Goal: Use online tool/utility: Utilize a website feature to perform a specific function

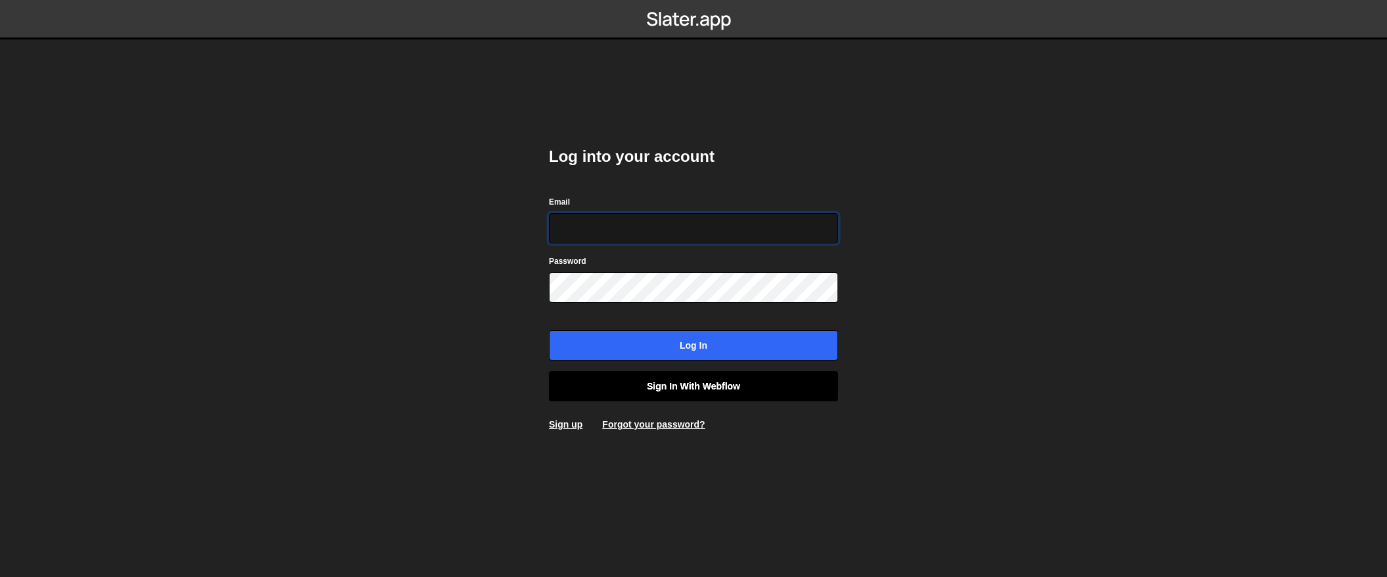
type input "contact@muratdesigns.com"
click at [683, 375] on link "Sign in with Webflow" at bounding box center [693, 386] width 289 height 30
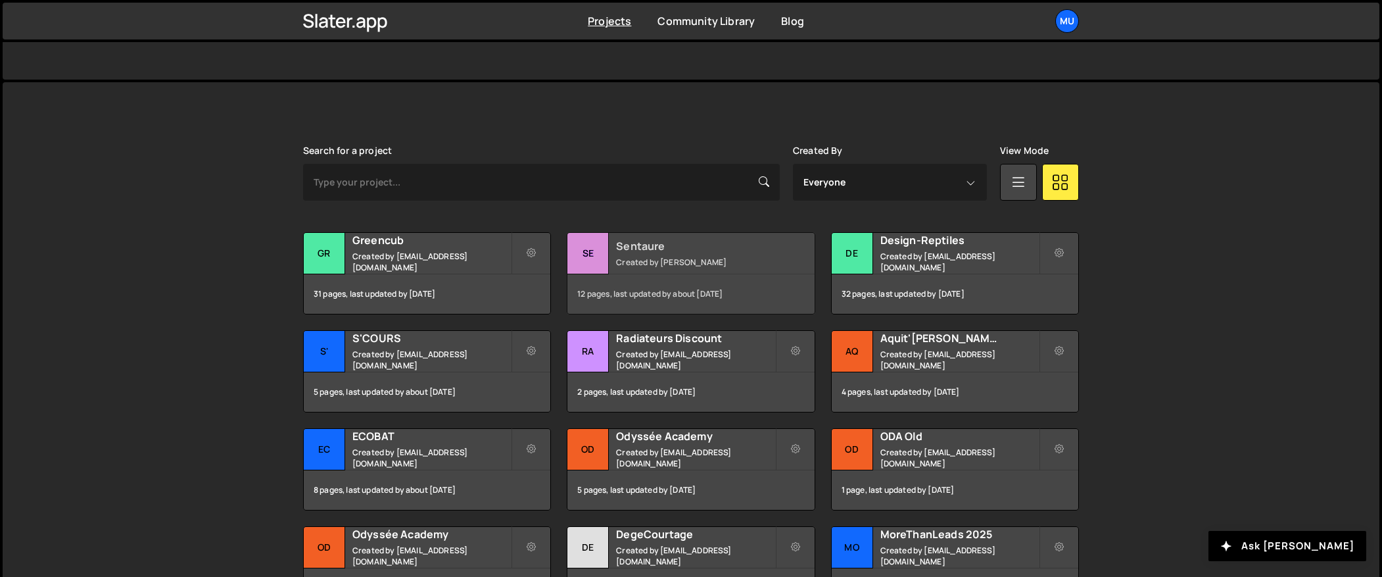
scroll to position [306, 0]
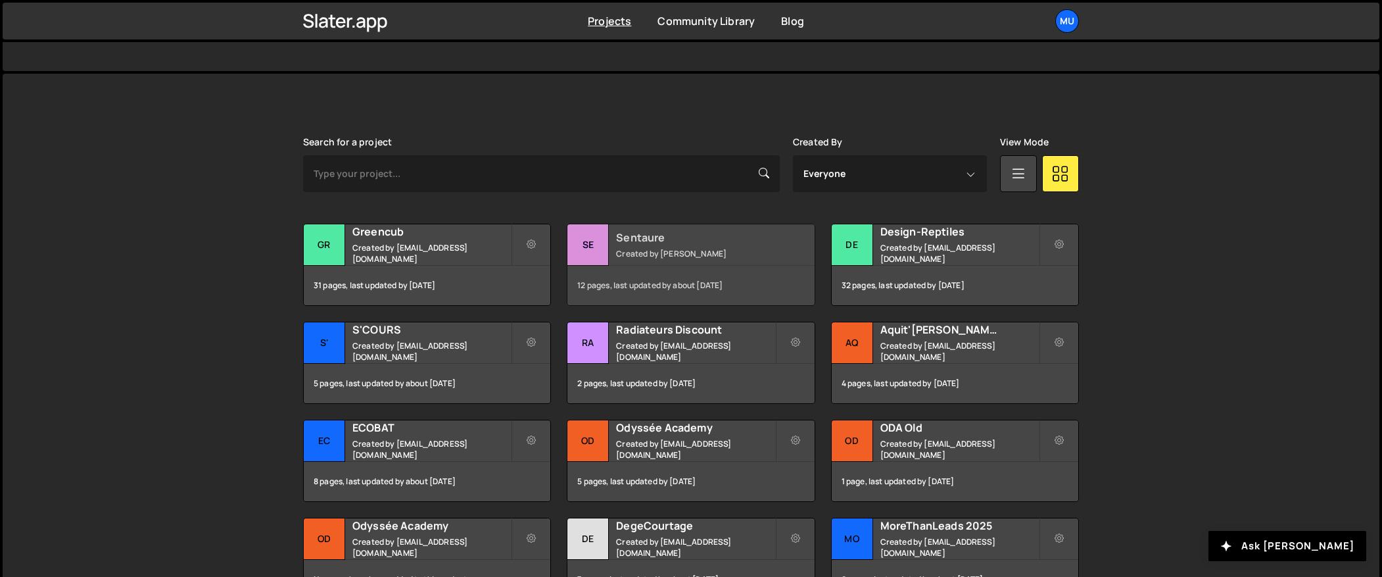
click at [655, 259] on div "Sentaure Created by [PERSON_NAME]" at bounding box center [690, 244] width 247 height 41
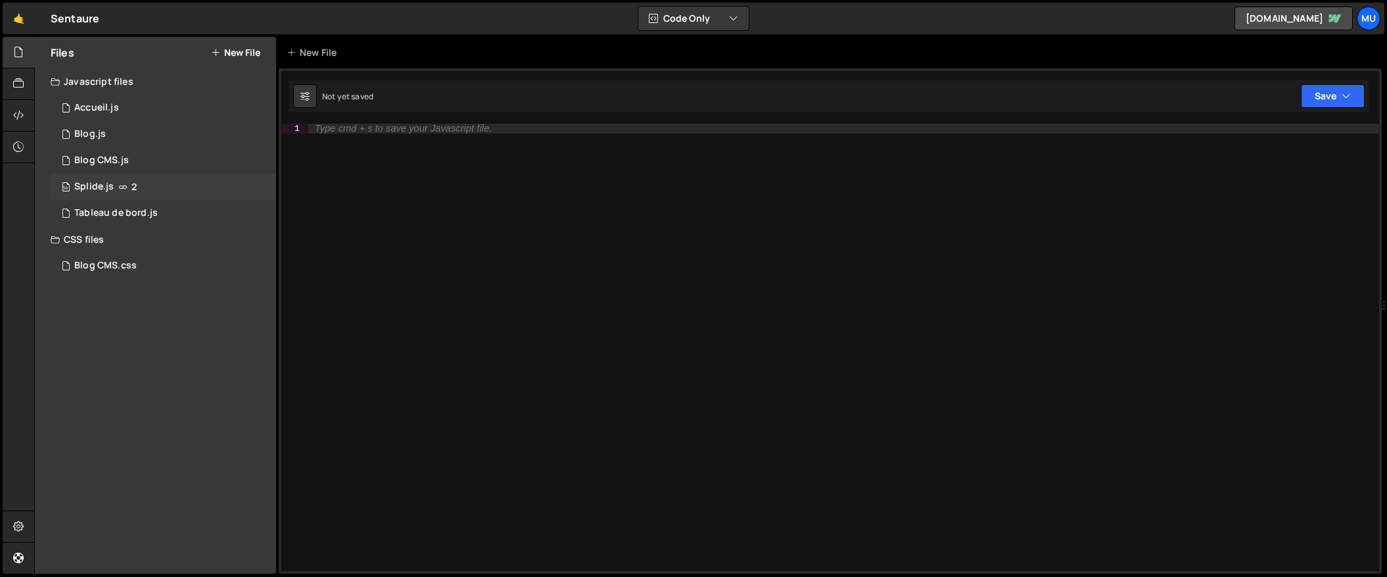
click at [122, 176] on div "14 Splide.js 2" at bounding box center [163, 187] width 225 height 26
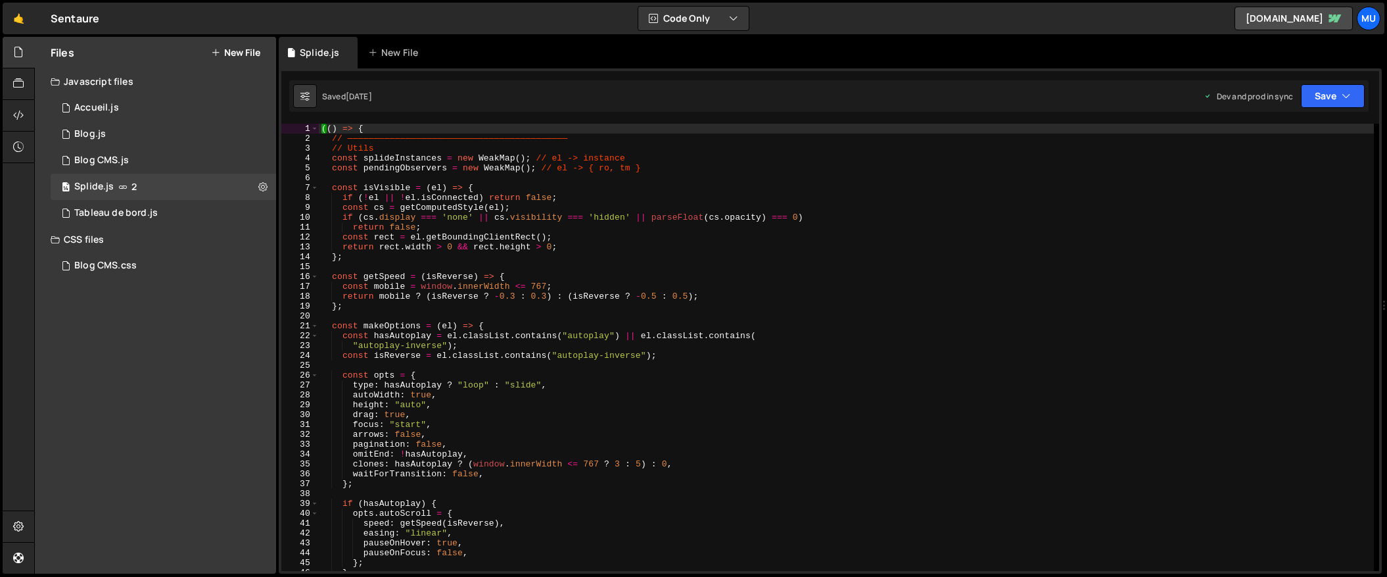
click at [472, 260] on div "(( ) => { // —————————————————————————————————————————— // Utils const splideIn…" at bounding box center [846, 357] width 1055 height 467
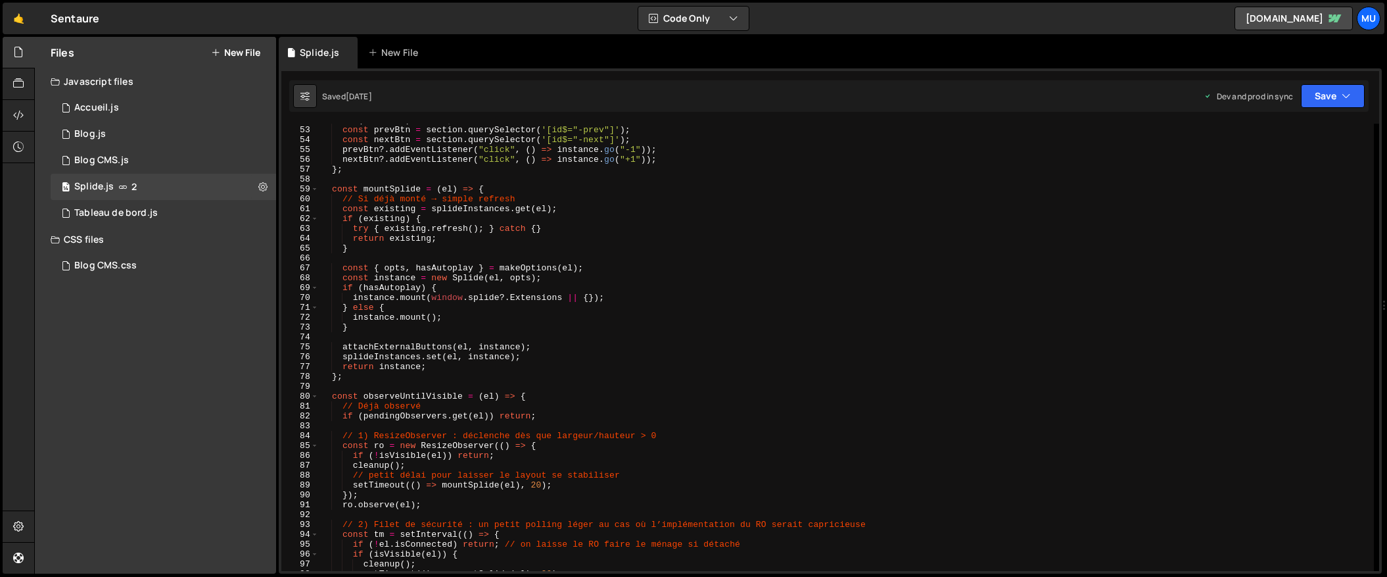
scroll to position [486, 0]
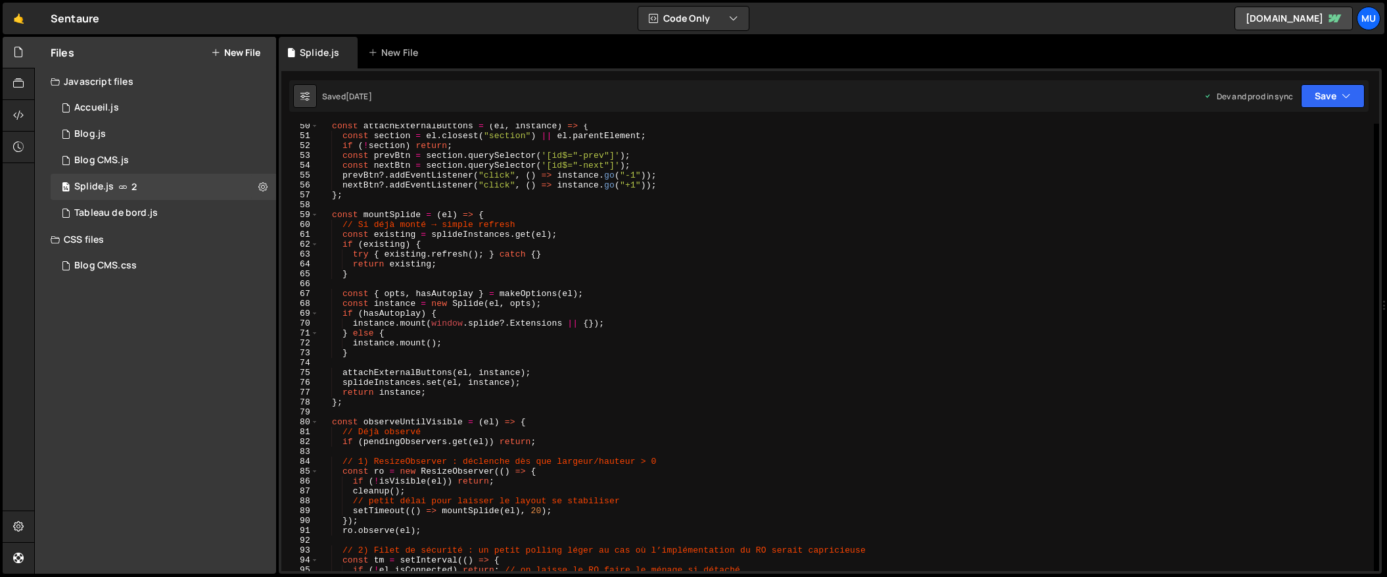
click at [634, 337] on div "const attachExternalButtons = ( el , instance ) => { const section = el . close…" at bounding box center [846, 354] width 1055 height 467
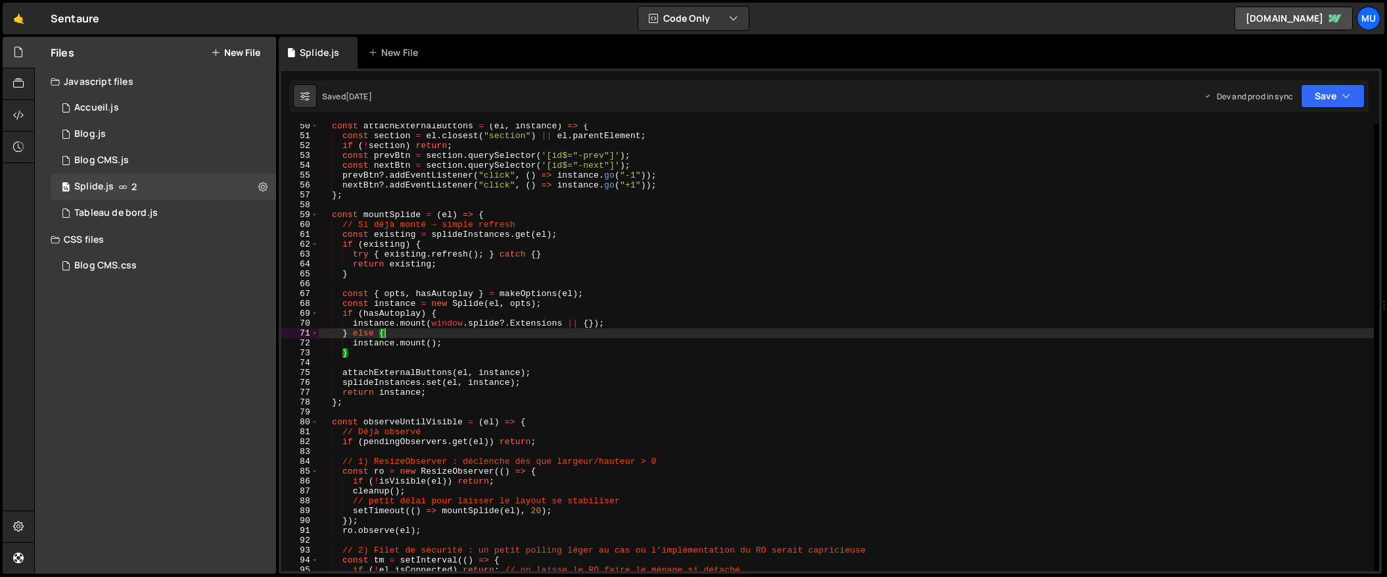
click at [634, 337] on div "const attachExternalButtons = ( el , instance ) => { const section = el . close…" at bounding box center [846, 354] width 1055 height 467
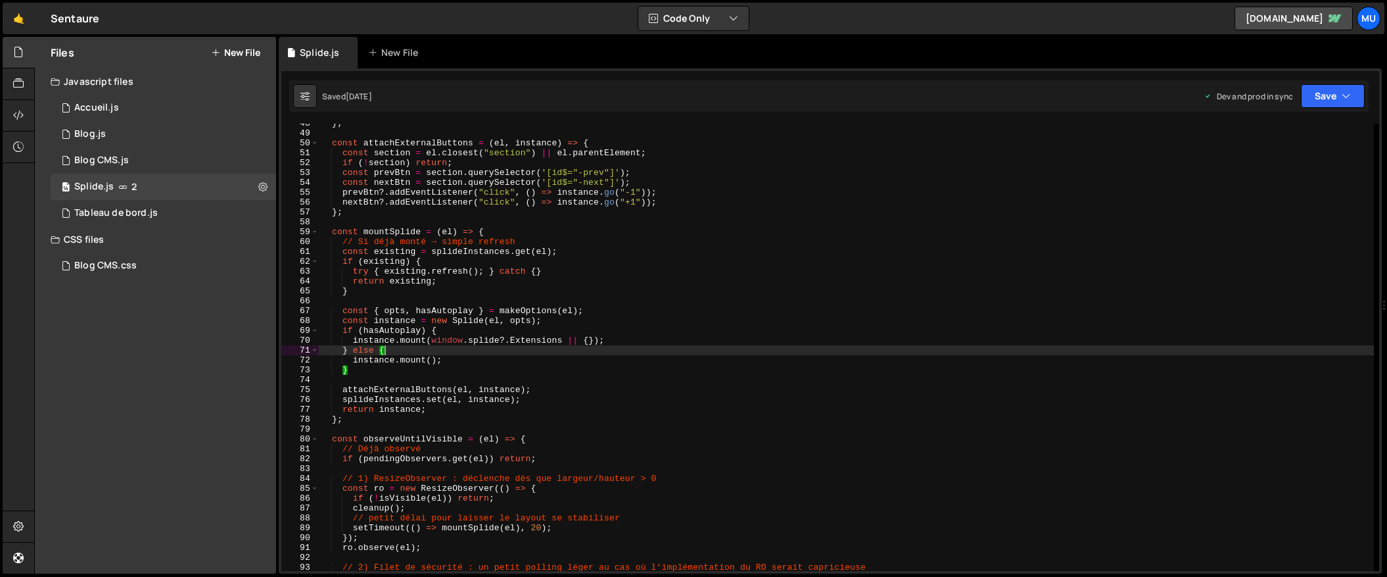
click at [850, 269] on div "} ; const attachExternalButtons = ( el , instance ) => { const section = el . c…" at bounding box center [846, 351] width 1055 height 467
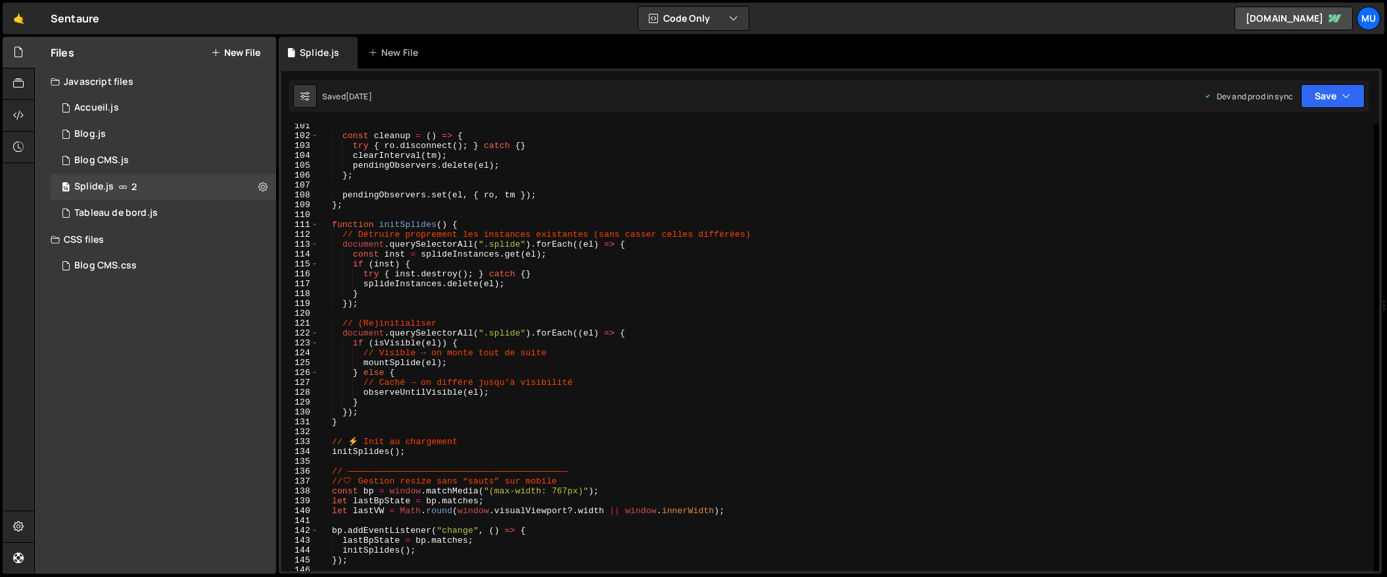
scroll to position [1597, 0]
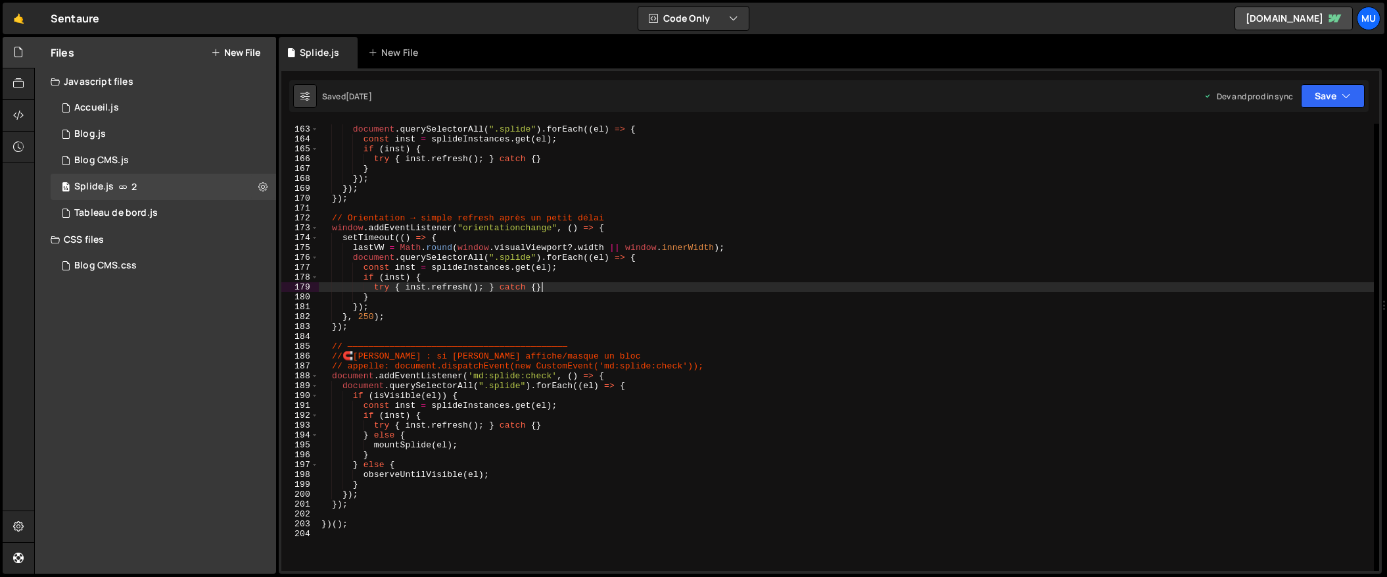
click at [686, 289] on div "document . querySelectorAll ( ".splide" ) . forEach (( el ) => { const inst = s…" at bounding box center [846, 347] width 1055 height 467
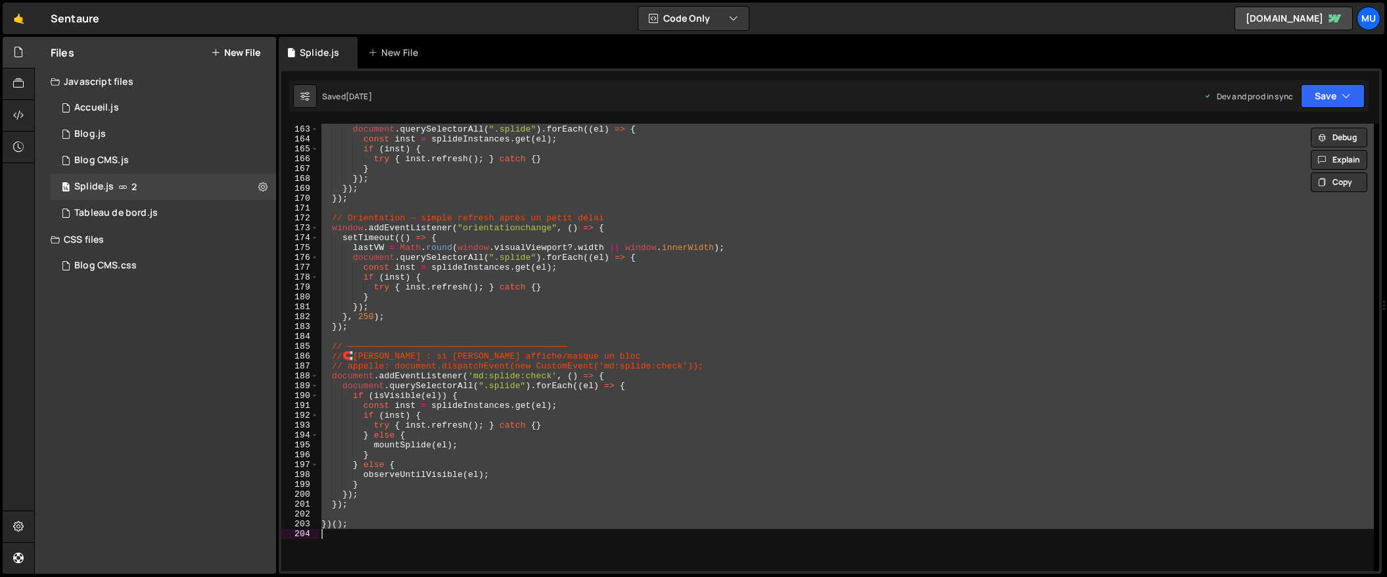
click at [751, 250] on div "document . querySelectorAll ( ".splide" ) . forEach (( el ) => { const inst = s…" at bounding box center [846, 347] width 1055 height 447
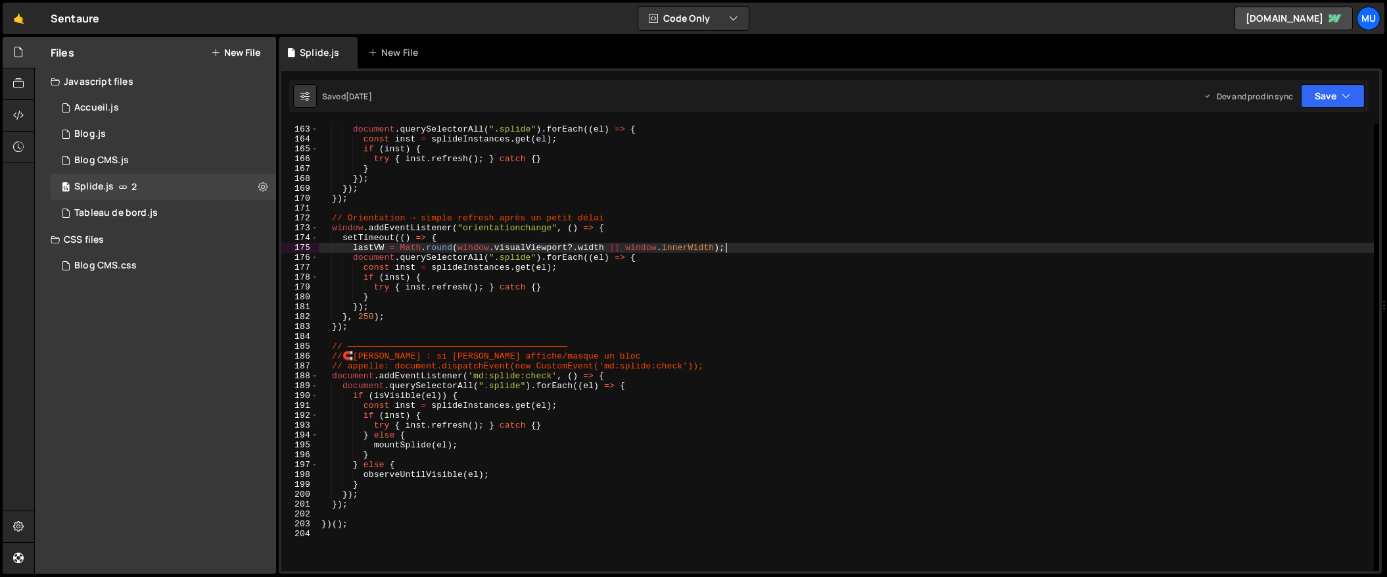
type textarea "})();"
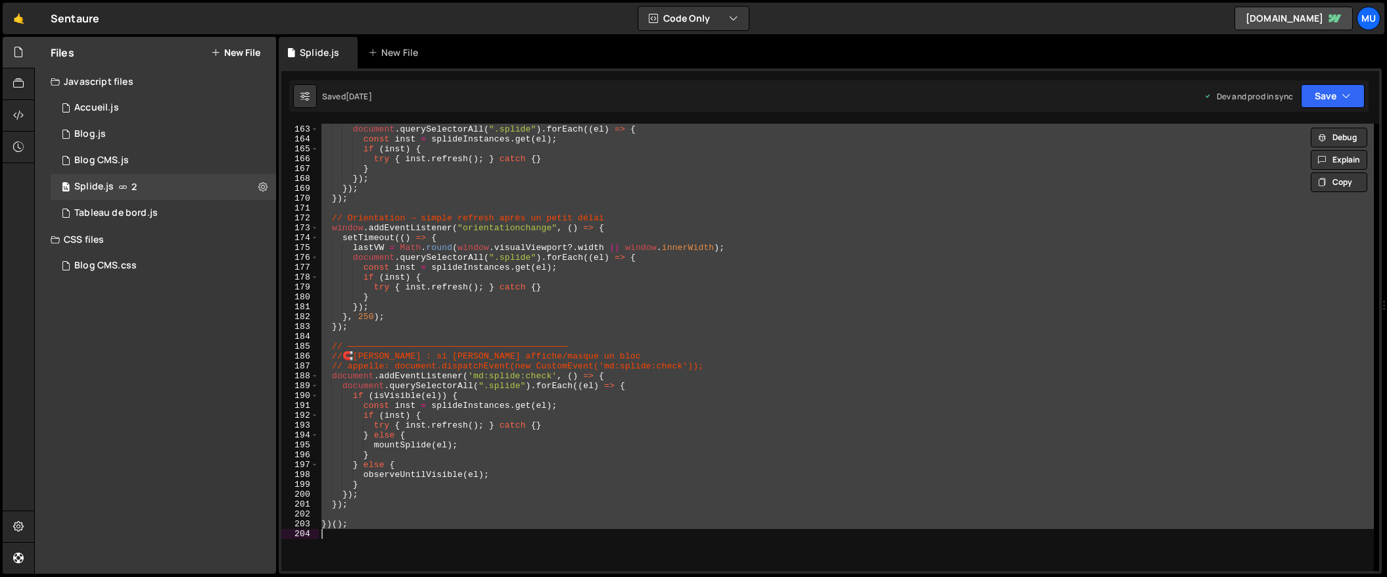
paste textarea
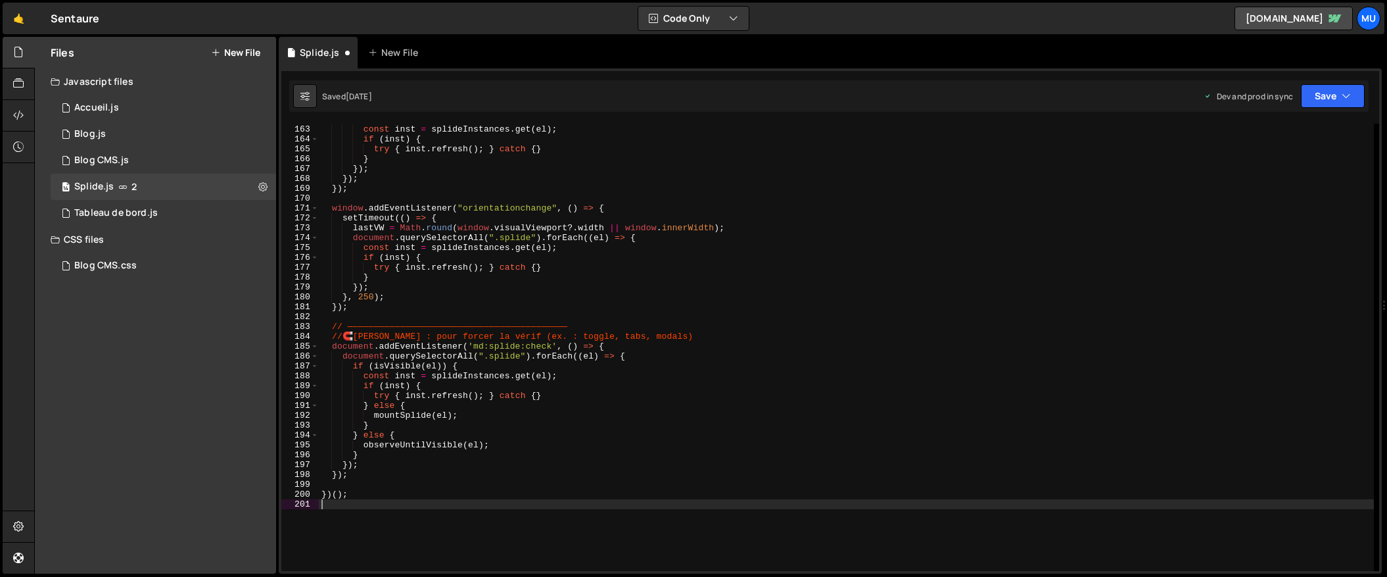
type textarea "})();"
